Goal: Task Accomplishment & Management: Use online tool/utility

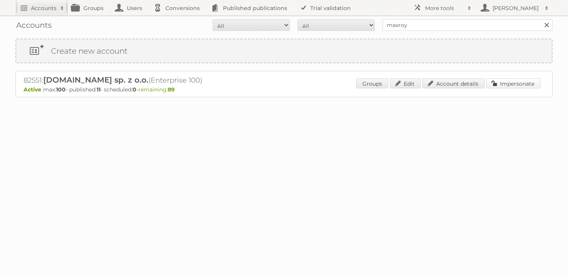
click at [518, 81] on link "Impersonate" at bounding box center [513, 83] width 54 height 10
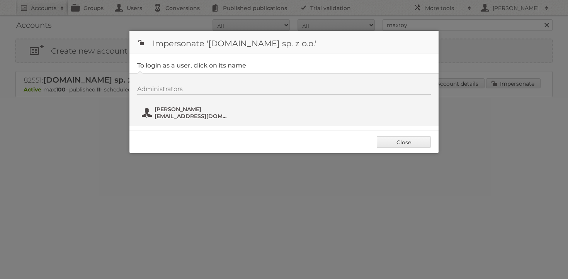
click at [183, 106] on button "[PERSON_NAME] [EMAIL_ADDRESS][DOMAIN_NAME]" at bounding box center [186, 112] width 91 height 15
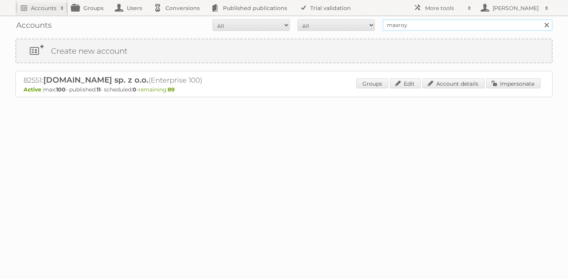
click at [405, 28] on input "maxroy" at bounding box center [467, 25] width 170 height 12
type input "majid al futt"
click at [540, 19] on input "Search" at bounding box center [546, 25] width 12 height 12
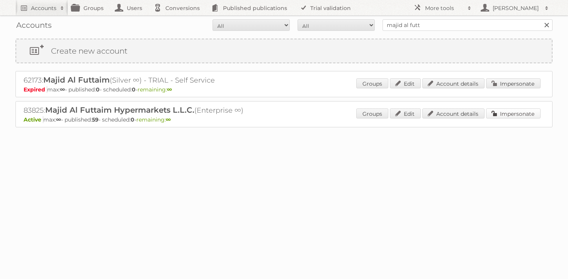
click at [523, 115] on link "Impersonate" at bounding box center [513, 113] width 54 height 10
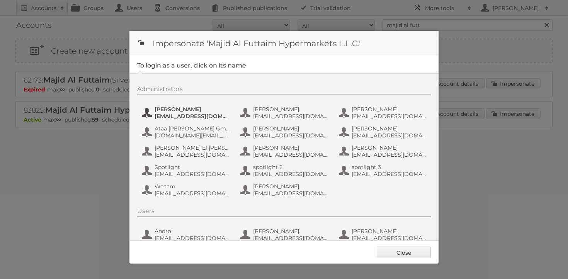
click at [190, 114] on span "atalwaria@mafcarrefour.com" at bounding box center [191, 116] width 75 height 7
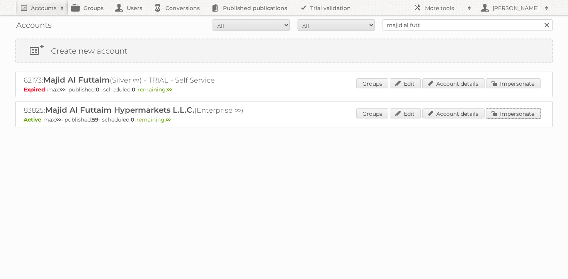
click at [518, 115] on link "Impersonate" at bounding box center [513, 113] width 54 height 10
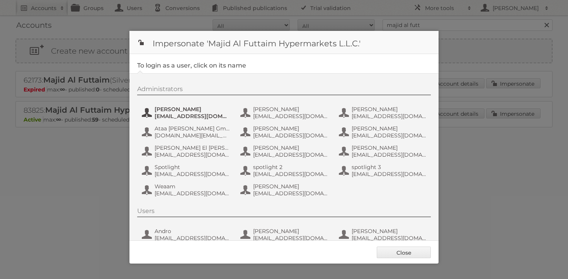
click at [175, 112] on span "Aastha Talwaria" at bounding box center [191, 109] width 75 height 7
